Goal: Task Accomplishment & Management: Manage account settings

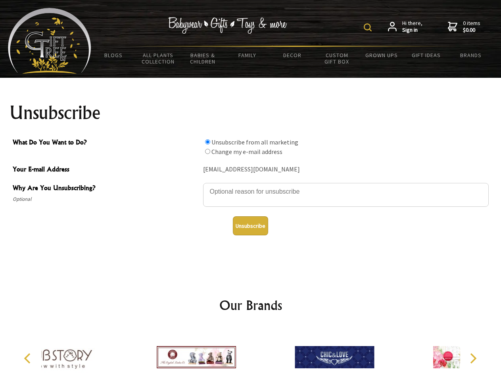
click at [369, 27] on img at bounding box center [368, 27] width 8 height 8
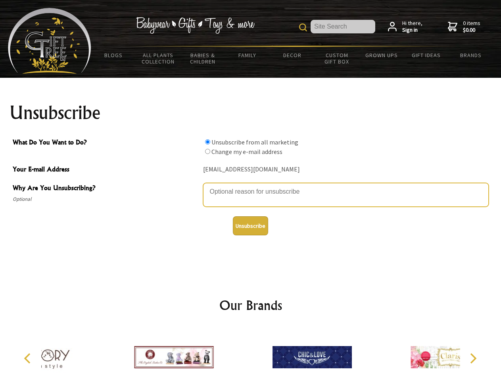
click at [251, 186] on textarea "Why Are You Unsubscribing?" at bounding box center [346, 195] width 286 height 24
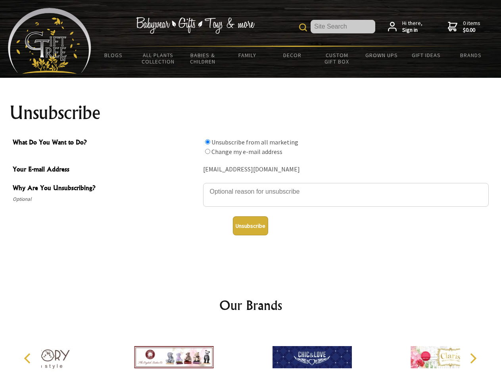
click at [207, 142] on input "What Do You Want to Do?" at bounding box center [207, 141] width 5 height 5
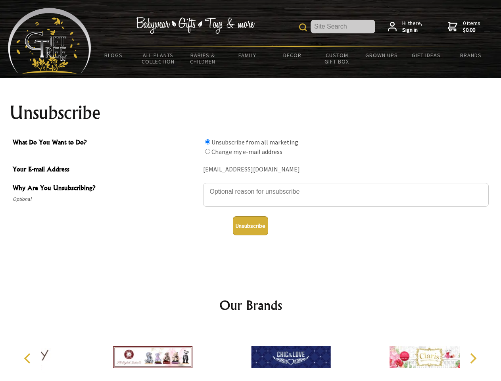
click at [207, 151] on input "What Do You Want to Do?" at bounding box center [207, 151] width 5 height 5
radio input "true"
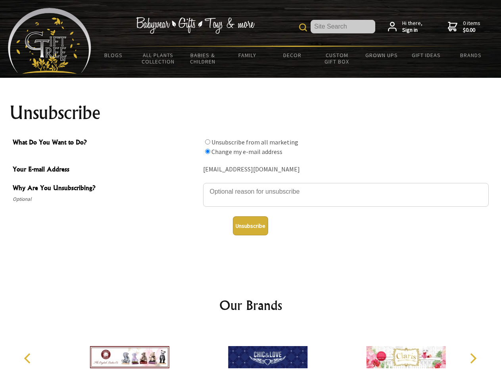
click at [250, 226] on button "Unsubscribe" at bounding box center [250, 225] width 35 height 19
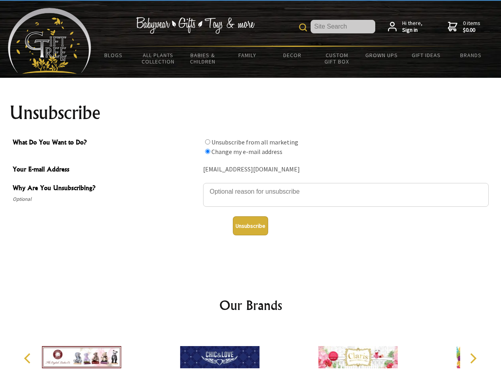
click at [251, 354] on img at bounding box center [219, 356] width 79 height 59
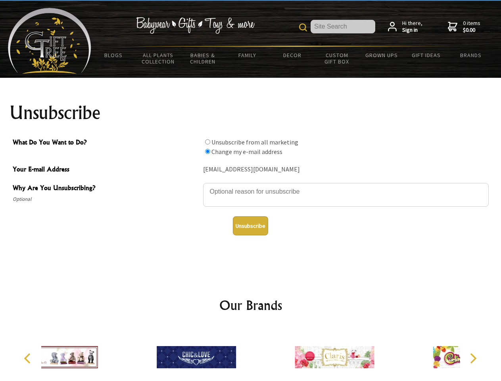
click at [29, 358] on icon "Previous" at bounding box center [28, 358] width 10 height 10
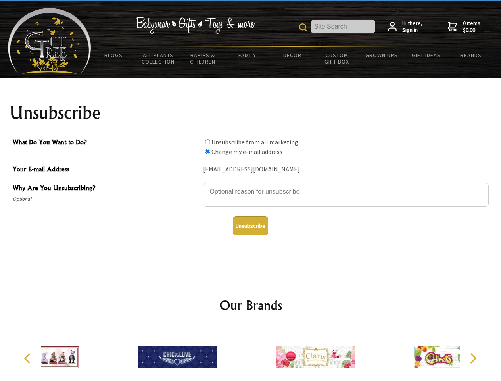
click at [473, 358] on icon "Next" at bounding box center [472, 358] width 10 height 10
